Goal: Task Accomplishment & Management: Manage account settings

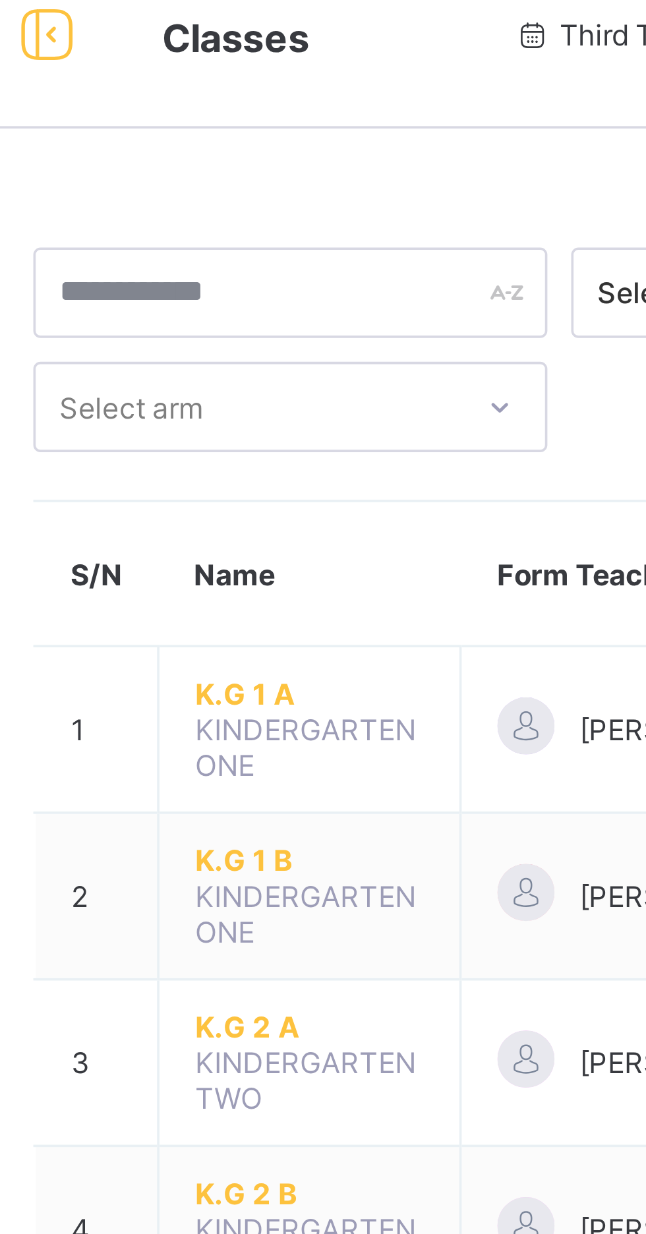
click at [239, 206] on span "K.G 1 A" at bounding box center [258, 209] width 63 height 10
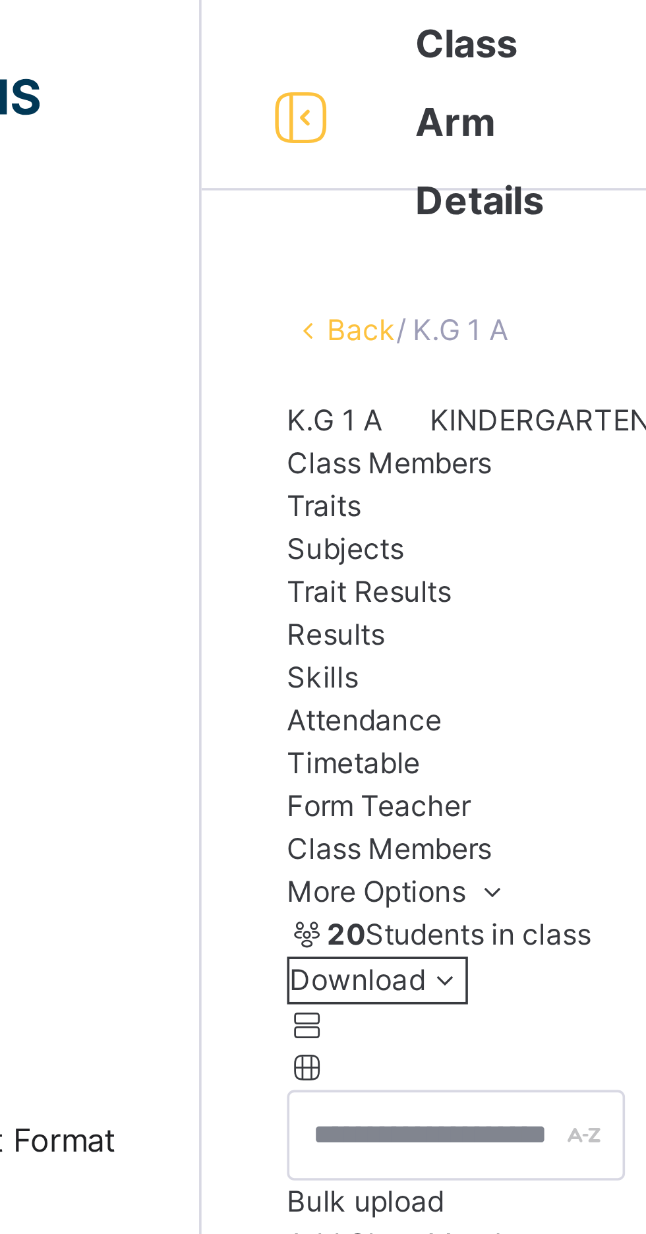
click at [195, 94] on link "Back" at bounding box center [202, 91] width 19 height 10
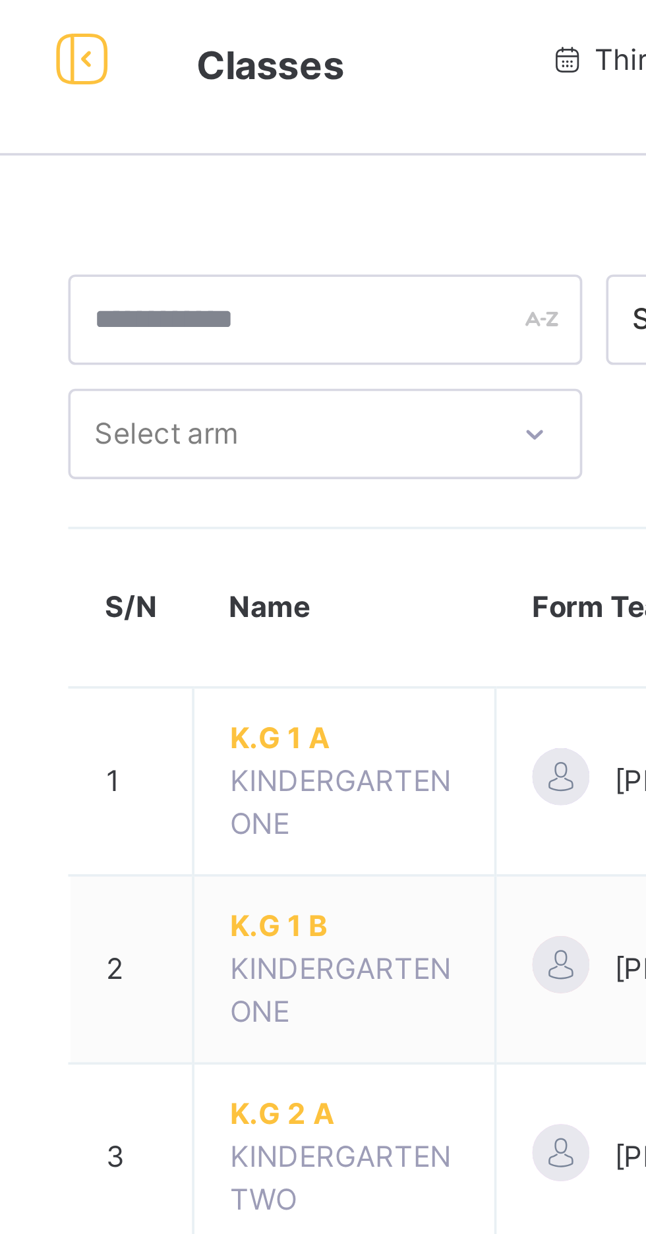
click at [243, 268] on span "K.G 1 B" at bounding box center [258, 266] width 63 height 12
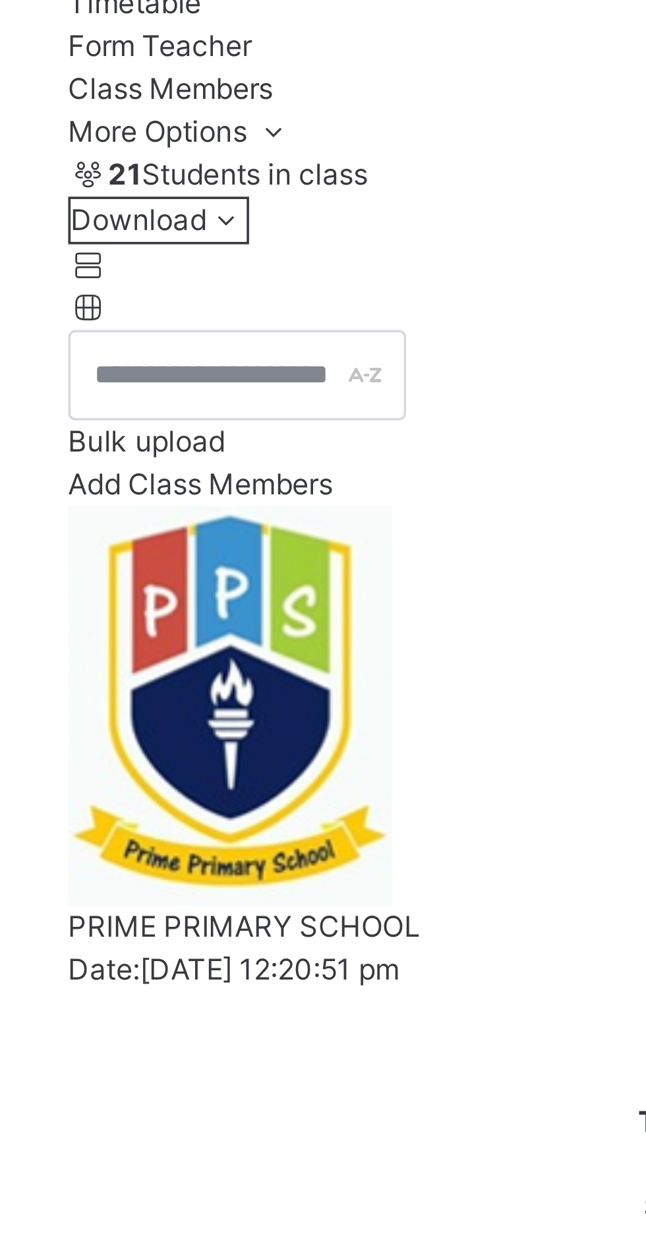
click at [214, 157] on span "Subjects" at bounding box center [198, 152] width 32 height 10
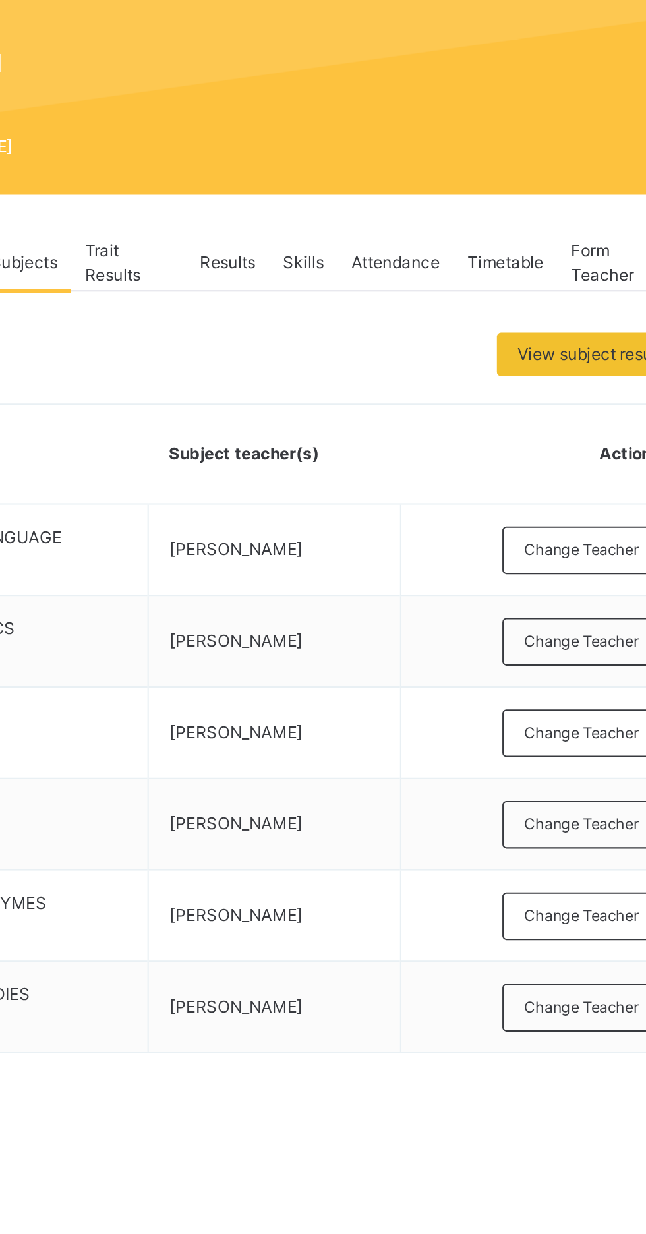
click at [575, 463] on span "Change Teacher" at bounding box center [573, 461] width 55 height 11
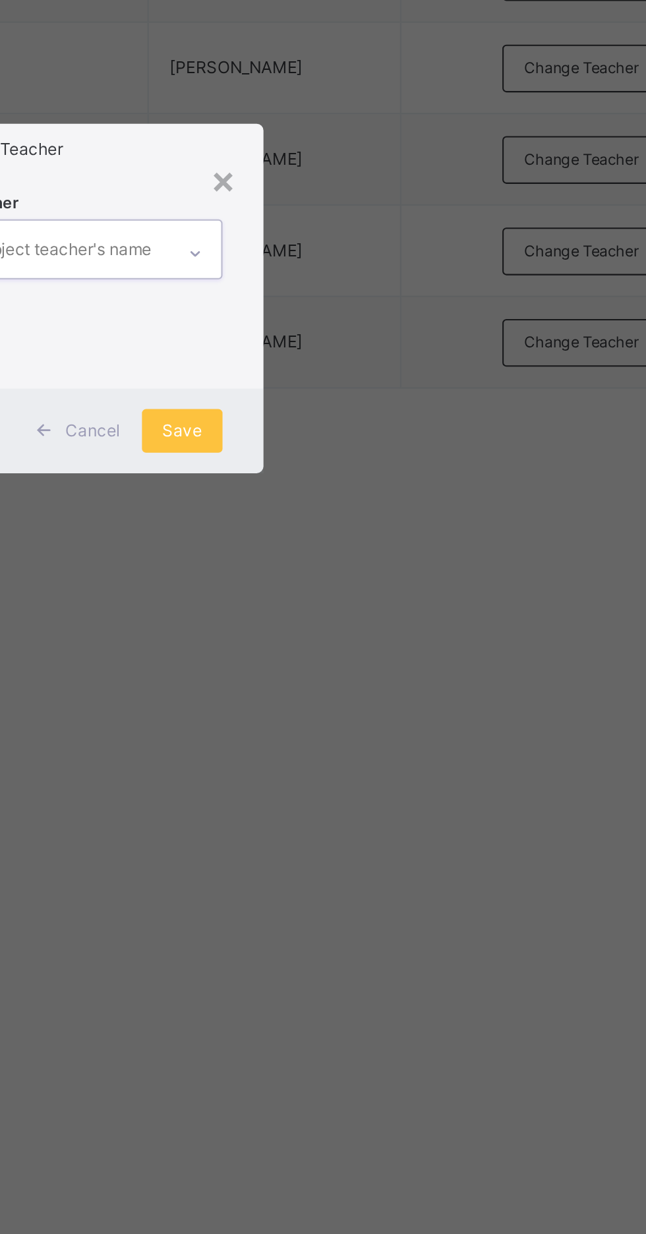
click at [407, 574] on div "×" at bounding box center [400, 560] width 13 height 28
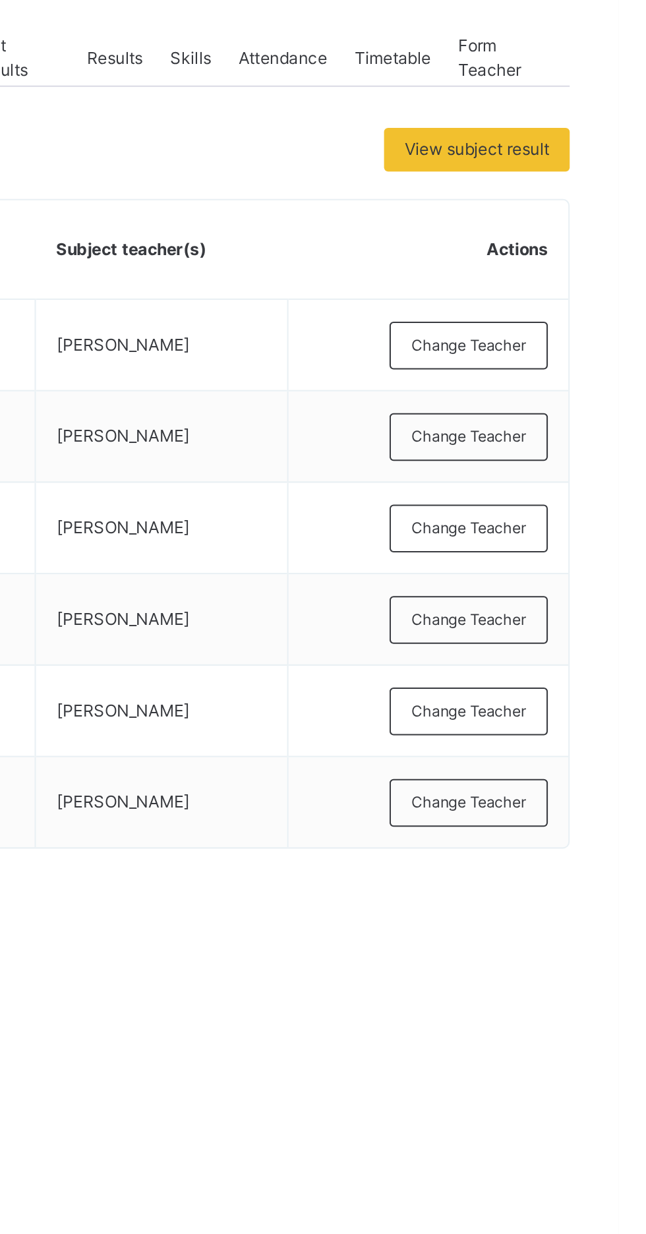
click at [572, 461] on span "Change Teacher" at bounding box center [573, 461] width 55 height 11
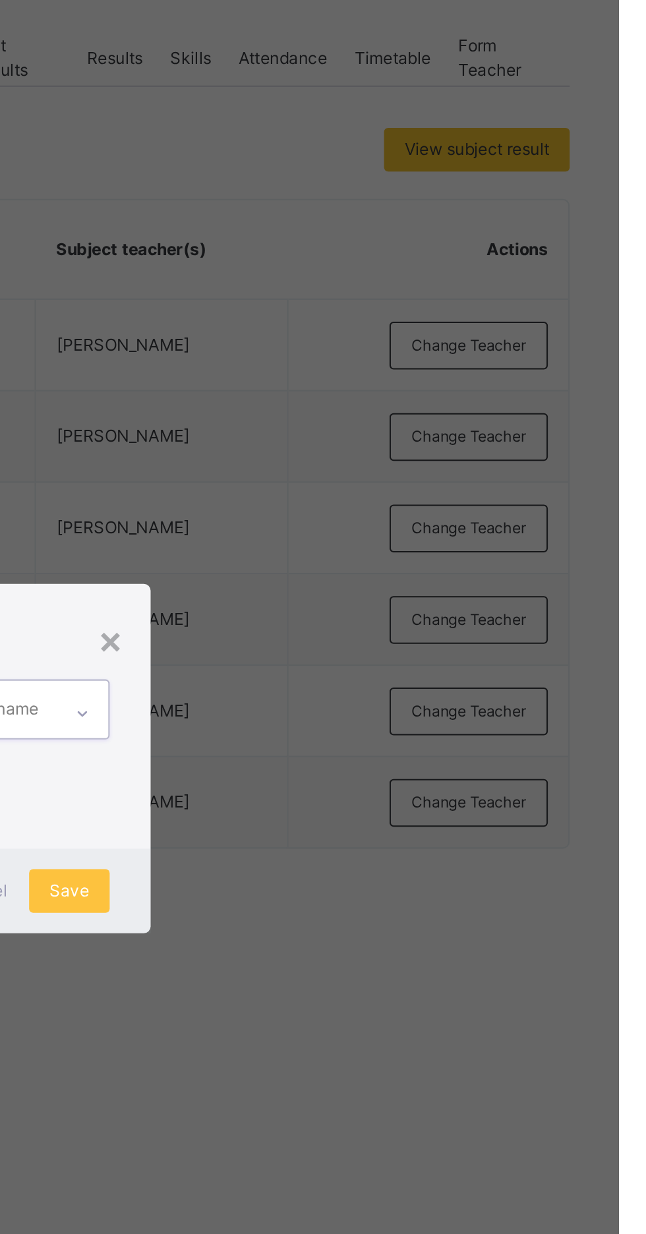
click at [398, 606] on div at bounding box center [387, 595] width 22 height 21
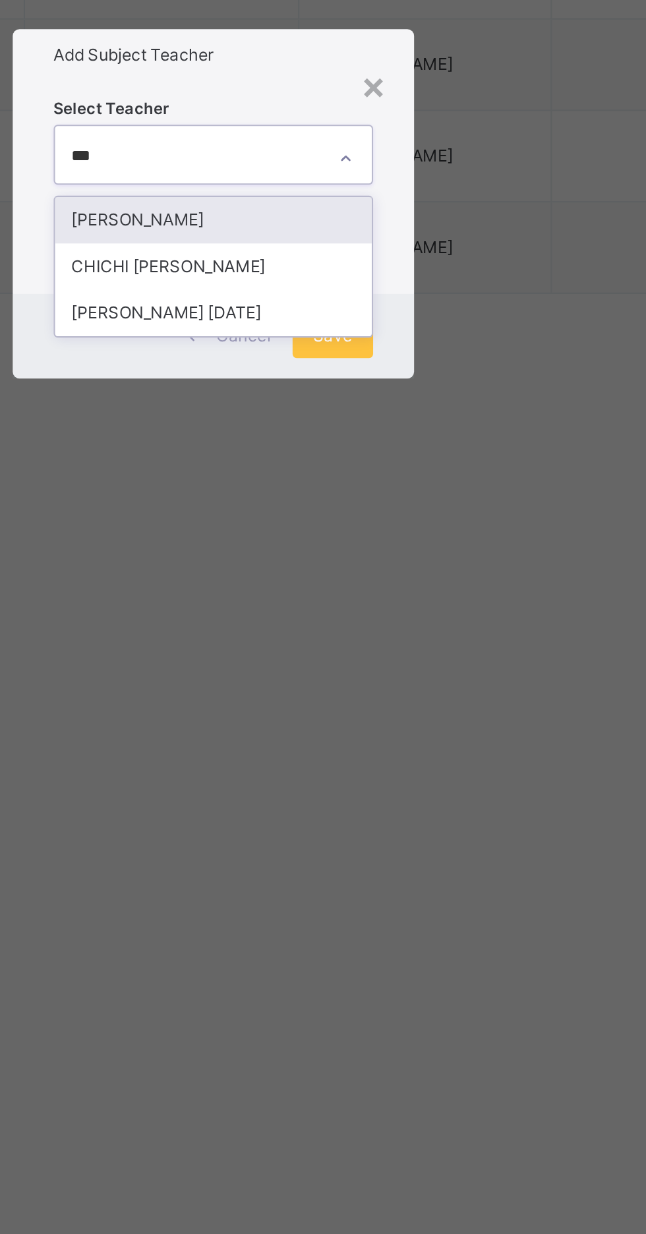
click at [326, 636] on div "Benitha Samuel" at bounding box center [323, 625] width 153 height 22
type input "***"
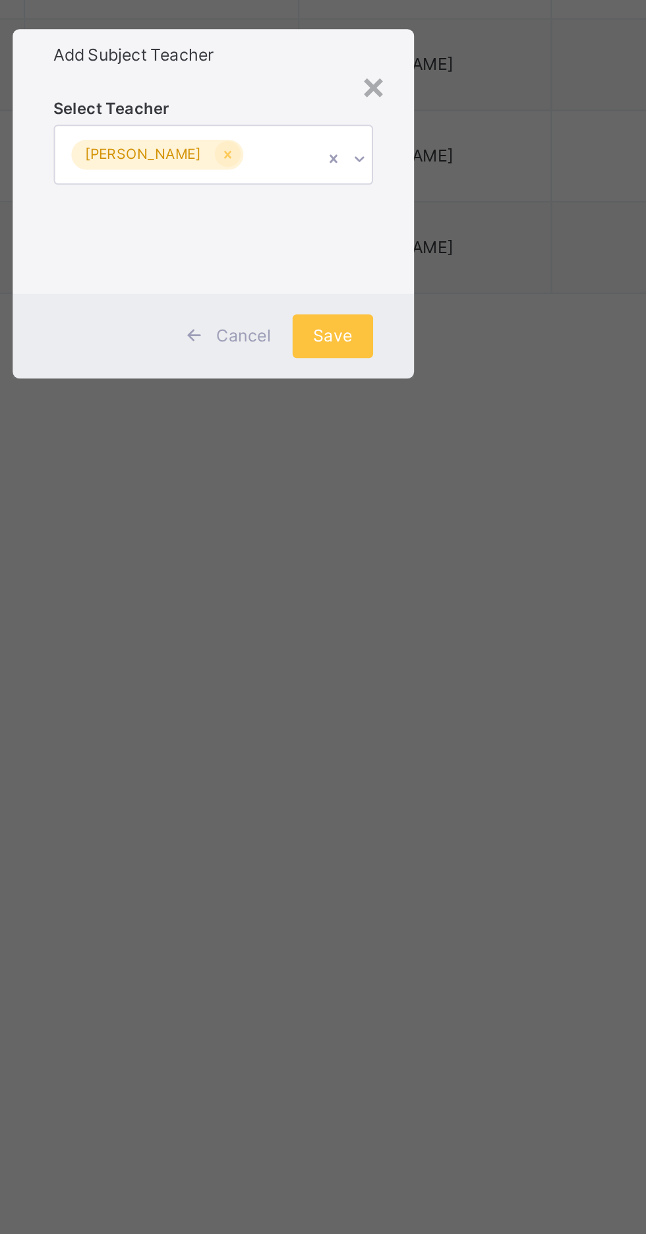
click at [420, 702] on div "Cancel Save" at bounding box center [323, 681] width 194 height 41
click at [400, 692] on div "Save" at bounding box center [380, 681] width 39 height 21
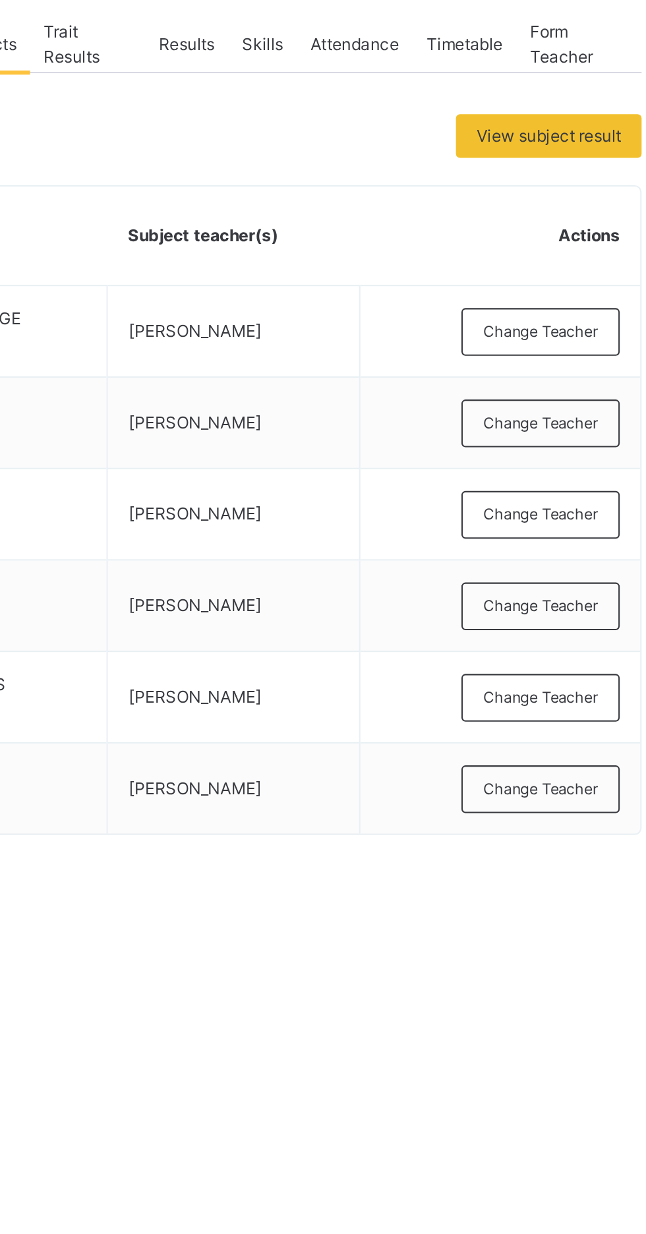
click at [580, 462] on span "Change Teacher" at bounding box center [573, 461] width 55 height 11
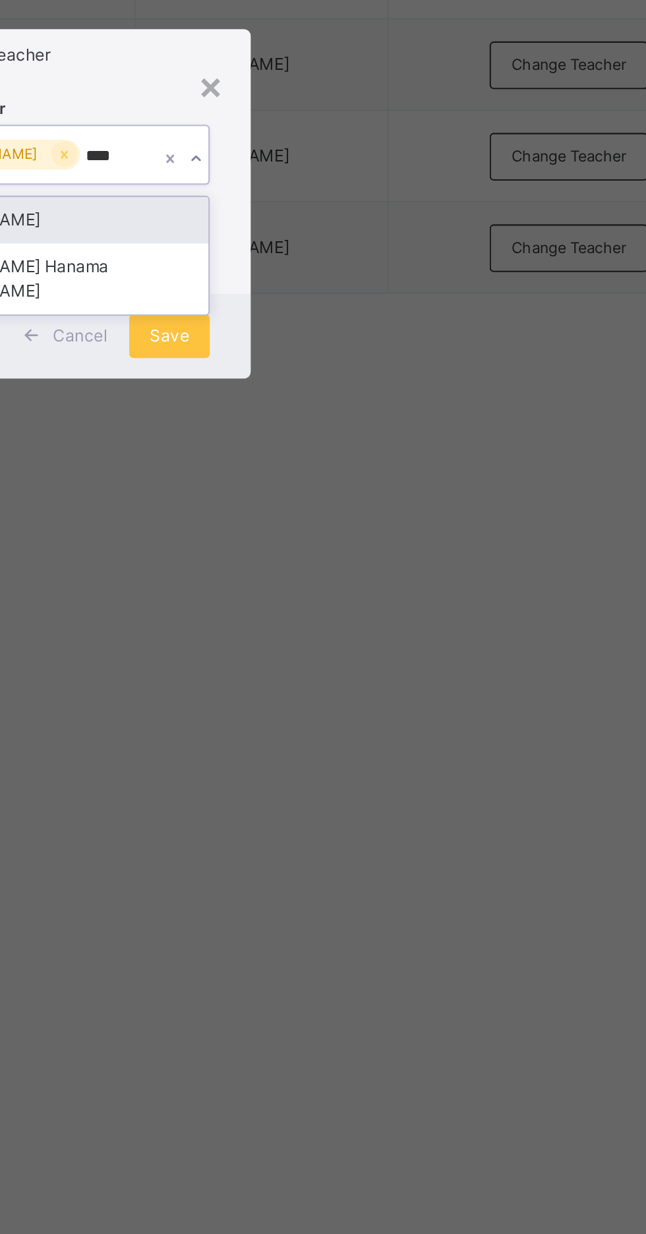
click at [341, 671] on div "Sarah Hanama Jackson" at bounding box center [323, 653] width 153 height 34
type input "****"
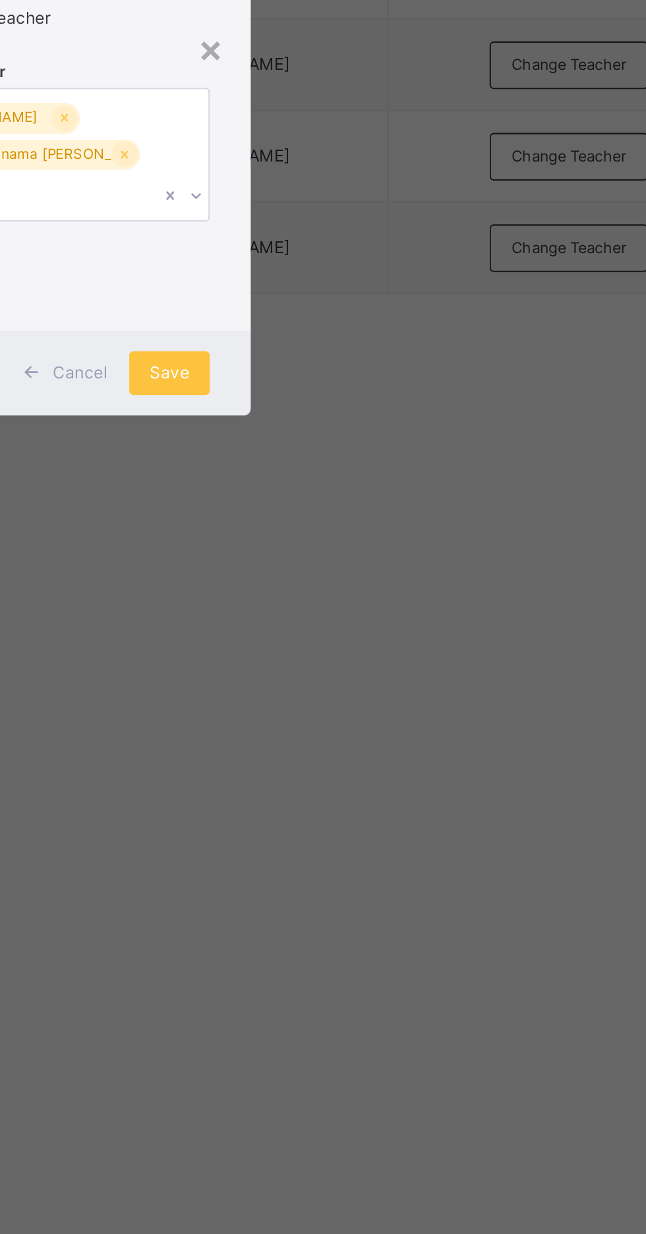
click at [400, 710] on div "Save" at bounding box center [380, 698] width 39 height 21
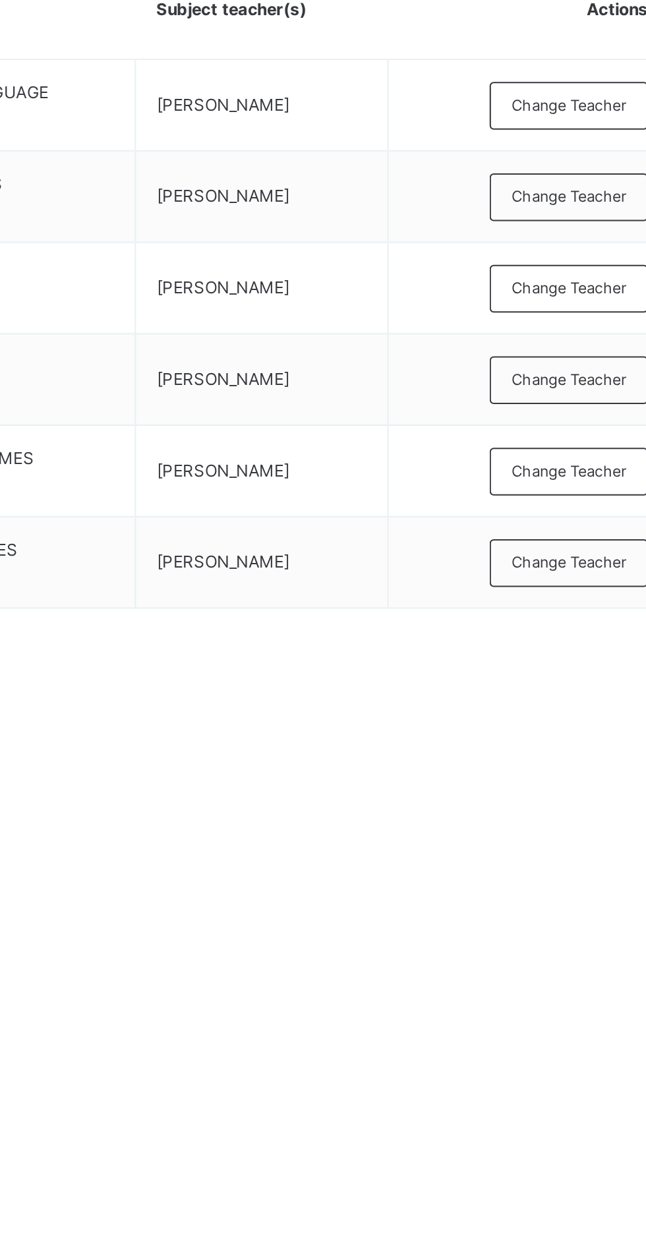
click at [579, 506] on span "Change Teacher" at bounding box center [573, 506] width 55 height 11
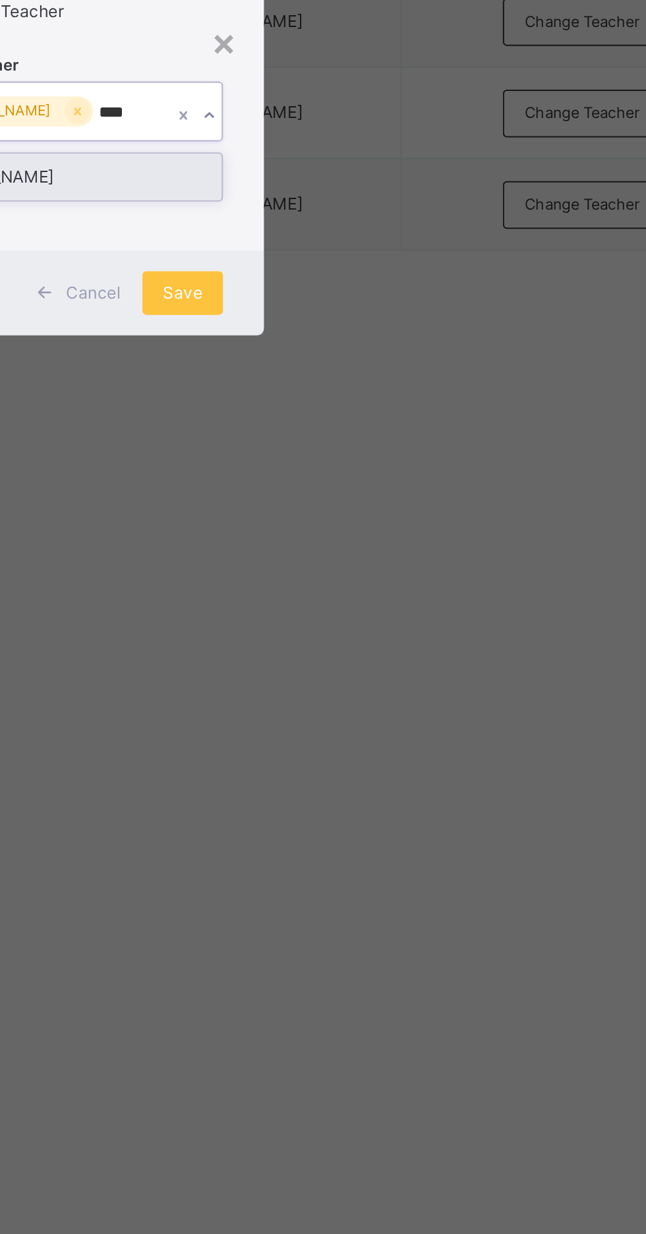
click at [340, 636] on div "Benitha Samuel" at bounding box center [323, 625] width 153 height 22
type input "****"
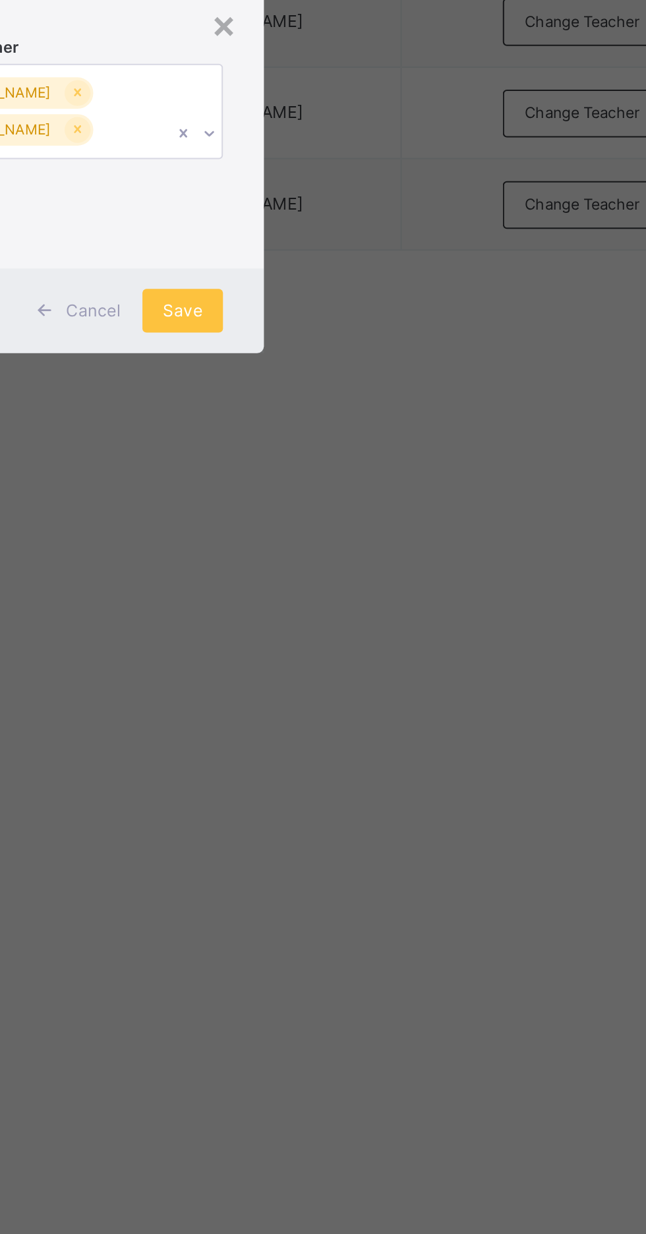
click at [400, 700] on div "Save" at bounding box center [380, 689] width 39 height 21
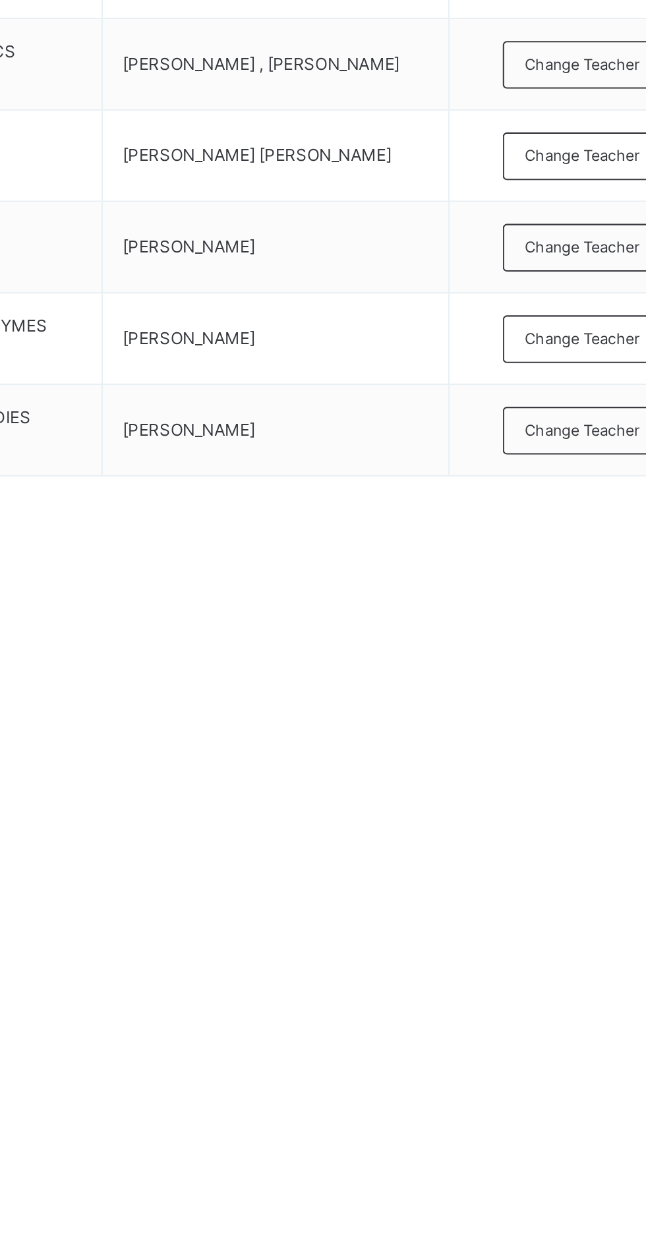
click at [580, 549] on span "Change Teacher" at bounding box center [573, 550] width 55 height 11
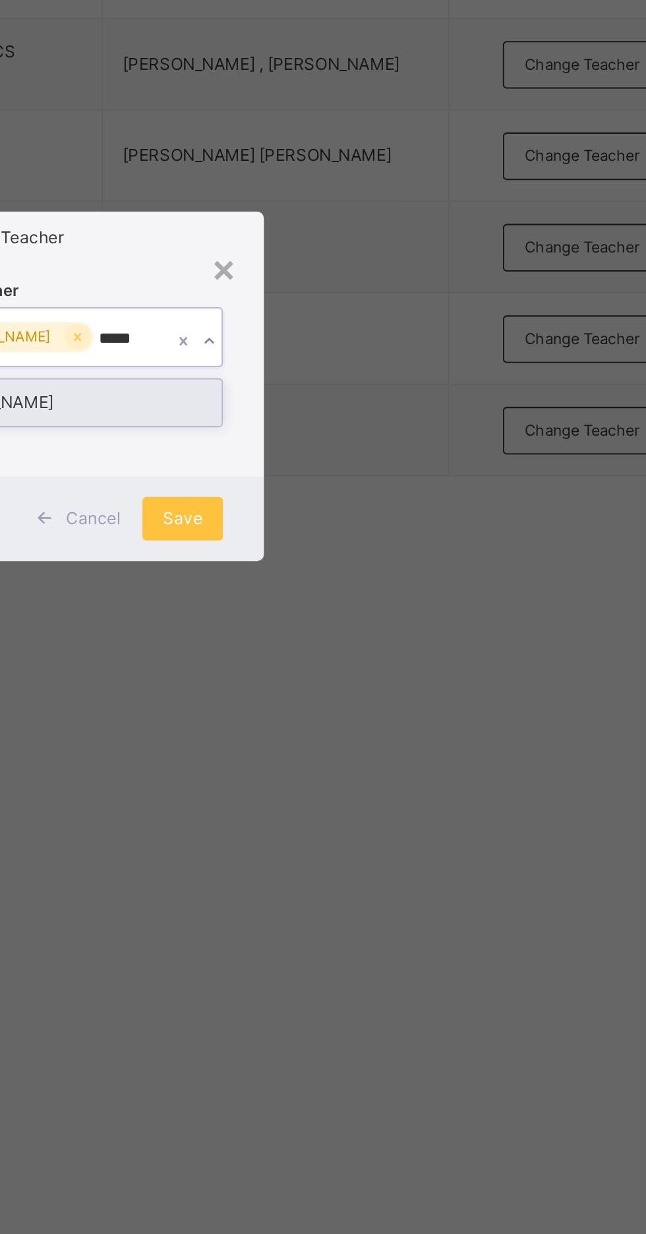
click at [355, 636] on div "Benitha Samuel" at bounding box center [323, 625] width 153 height 22
type input "*****"
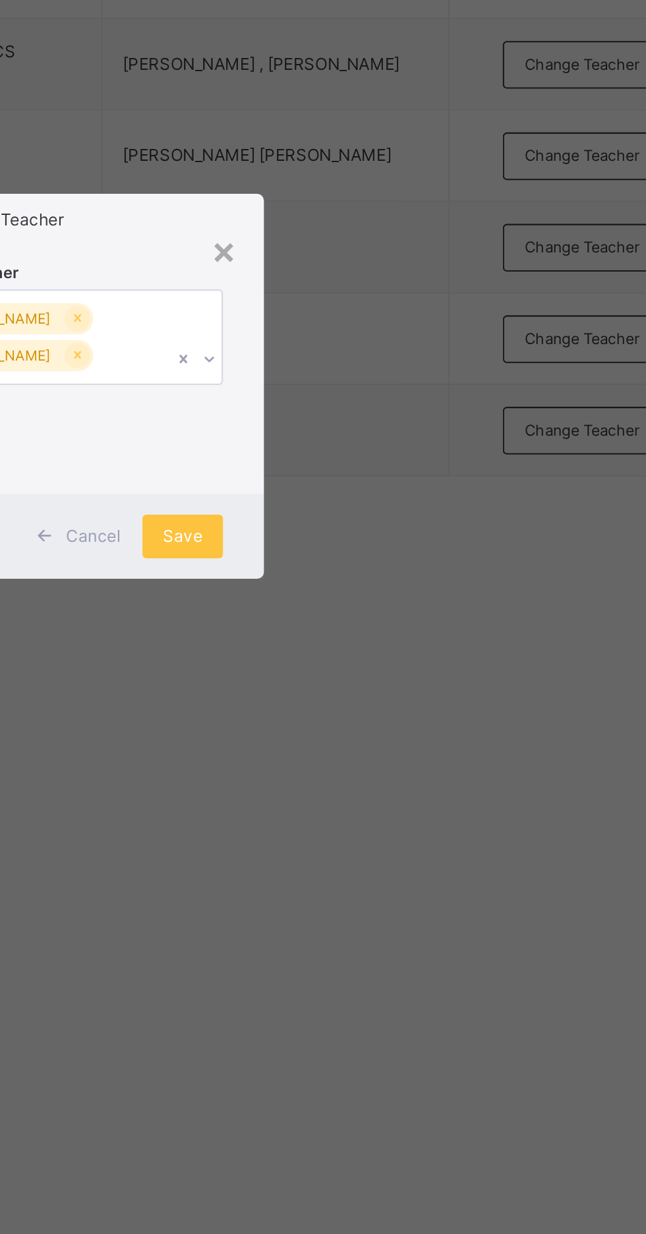
click at [390, 696] on span "Save" at bounding box center [380, 690] width 19 height 12
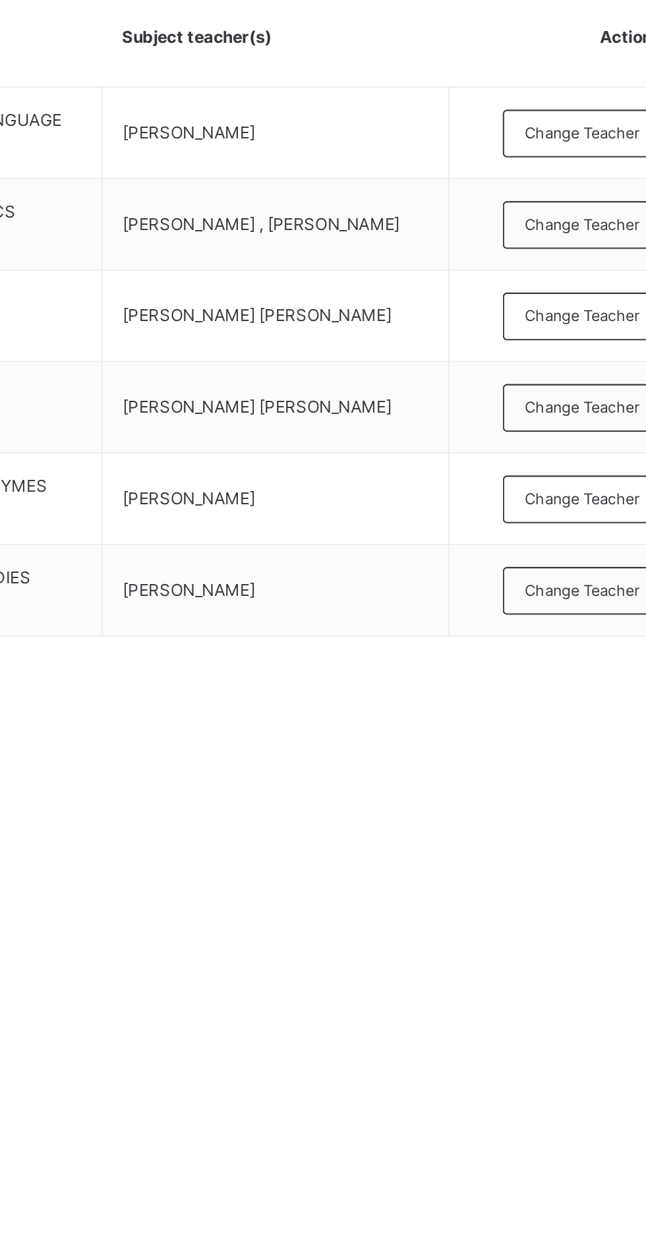
click at [578, 638] on span "Change Teacher" at bounding box center [573, 638] width 55 height 11
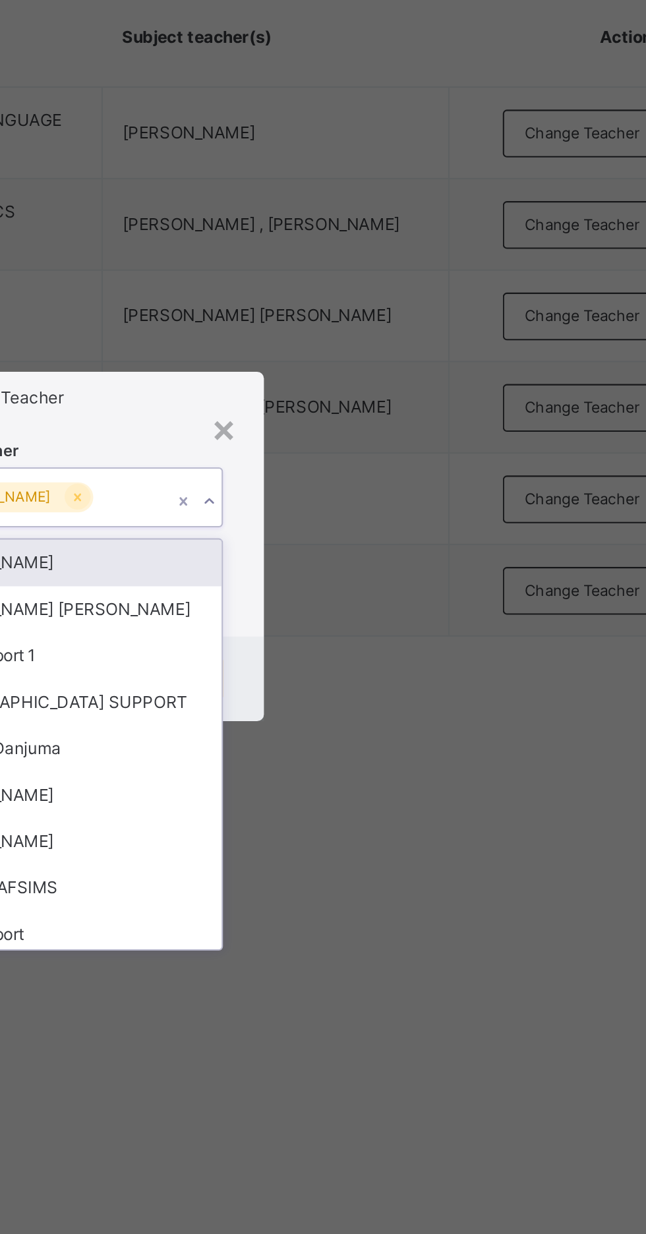
click at [342, 600] on input "text" at bounding box center [340, 594] width 1 height 12
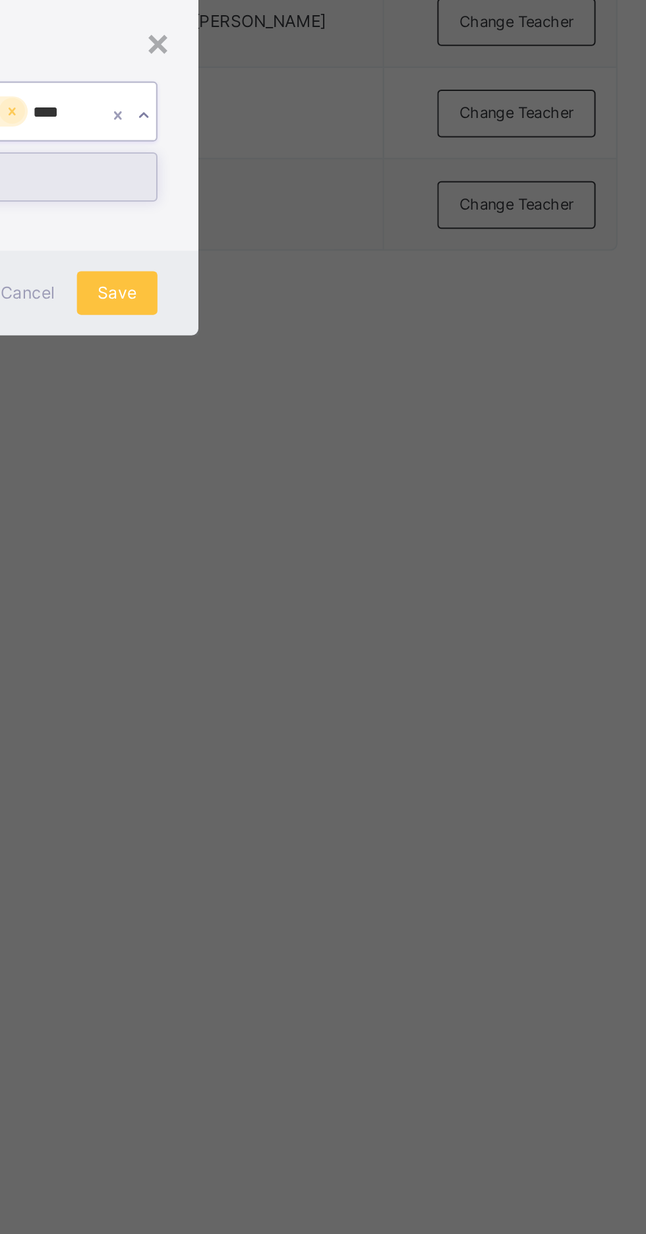
click at [363, 636] on div "Benitha Samuel" at bounding box center [323, 625] width 153 height 22
type input "****"
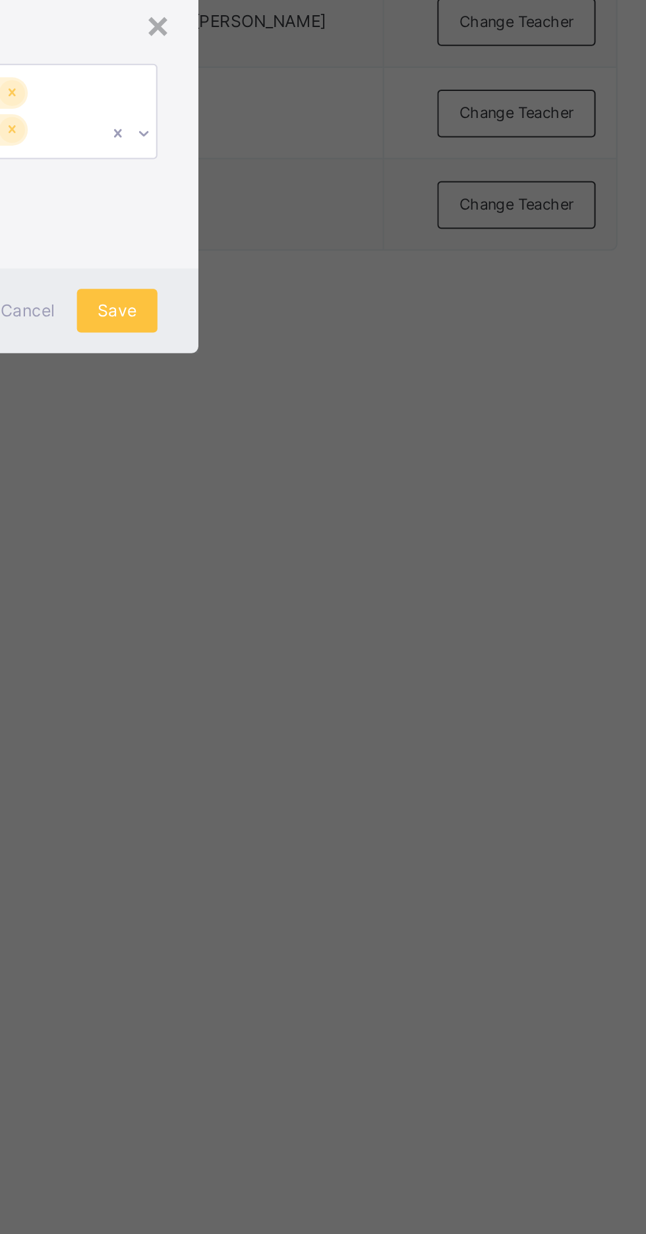
click at [400, 700] on div "Save" at bounding box center [380, 689] width 39 height 21
